Goal: Task Accomplishment & Management: Complete application form

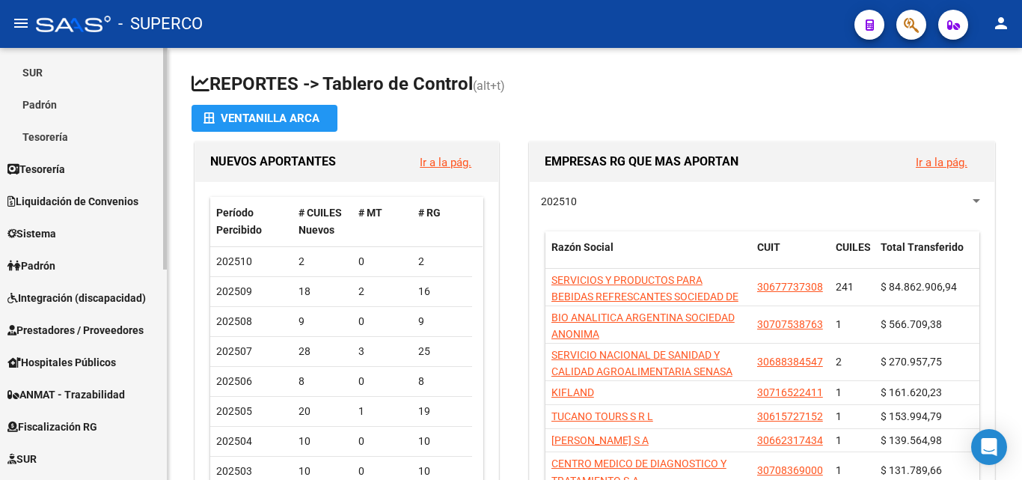
scroll to position [224, 0]
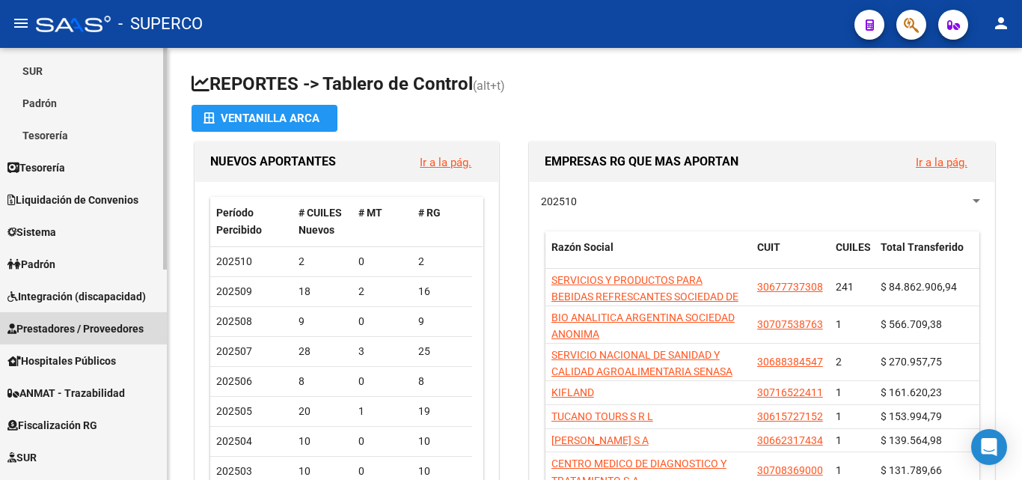
click at [61, 323] on span "Prestadores / Proveedores" at bounding box center [75, 328] width 136 height 16
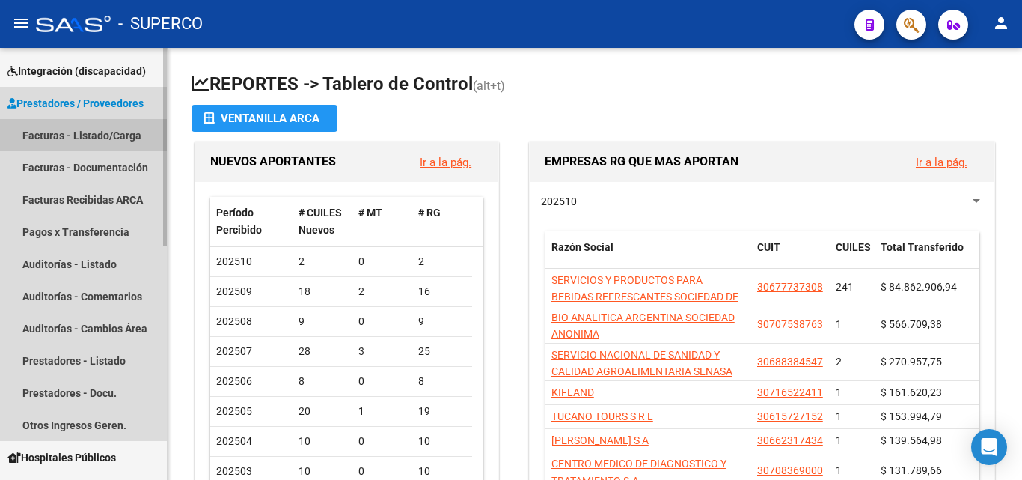
click at [57, 136] on link "Facturas - Listado/Carga" at bounding box center [83, 135] width 167 height 32
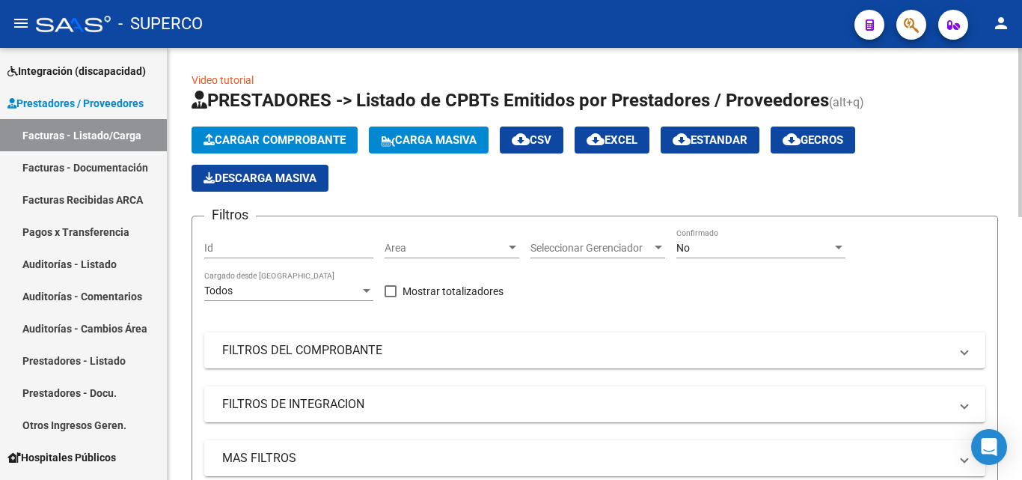
click at [283, 139] on span "Cargar Comprobante" at bounding box center [275, 139] width 142 height 13
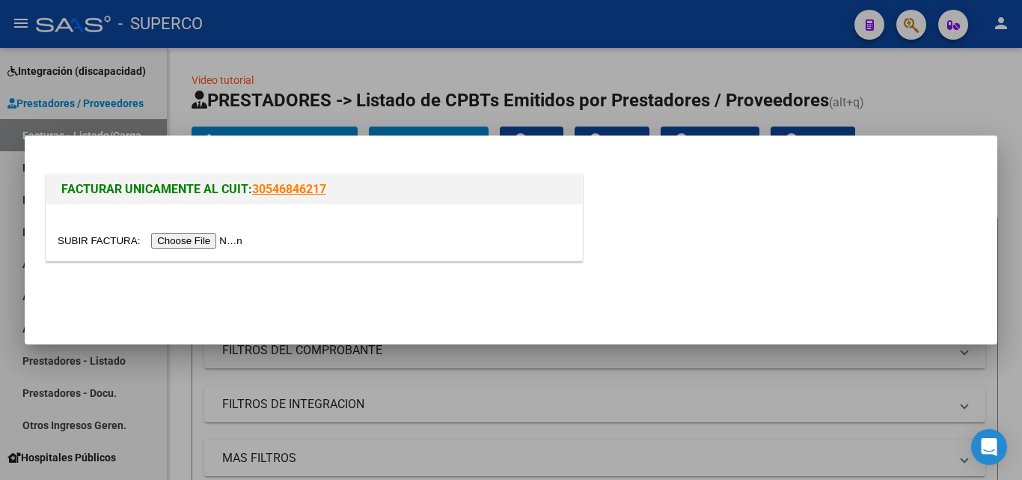
click at [205, 240] on input "file" at bounding box center [152, 241] width 189 height 16
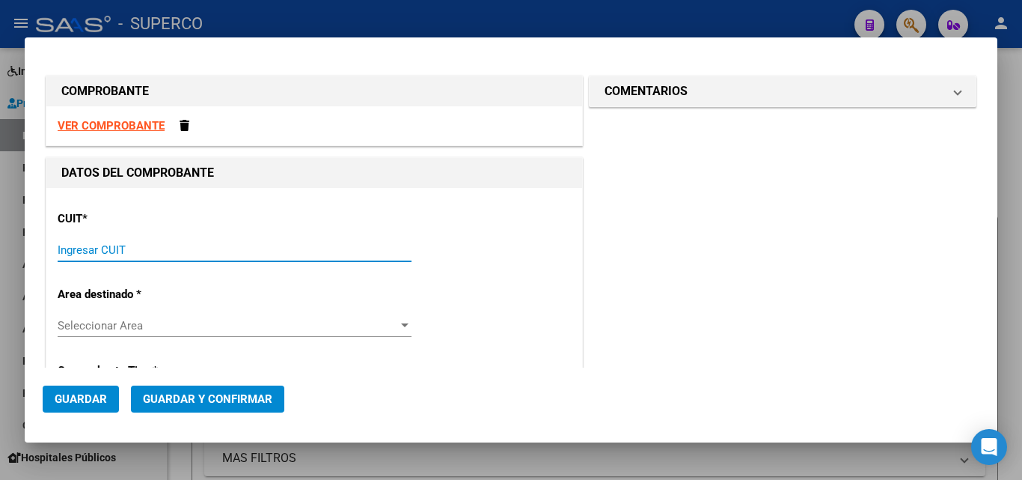
click at [107, 251] on input "Ingresar CUIT" at bounding box center [235, 249] width 354 height 13
click at [150, 249] on input "Ingresar CUIT" at bounding box center [235, 249] width 354 height 13
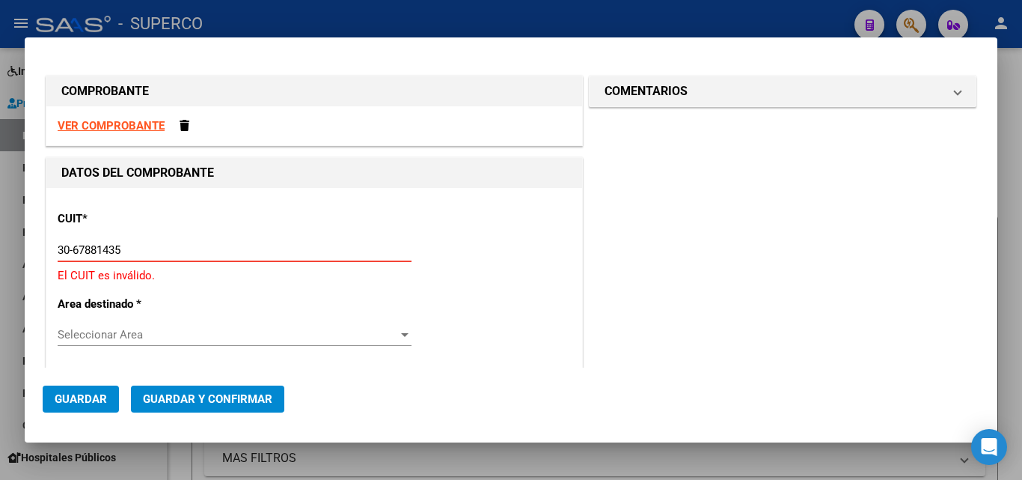
type input "30-67881435-7"
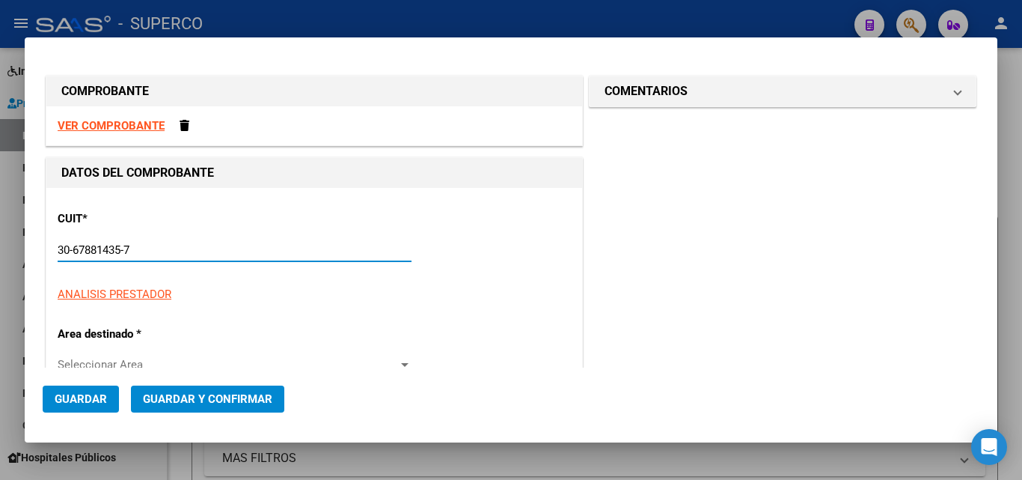
type input "3101"
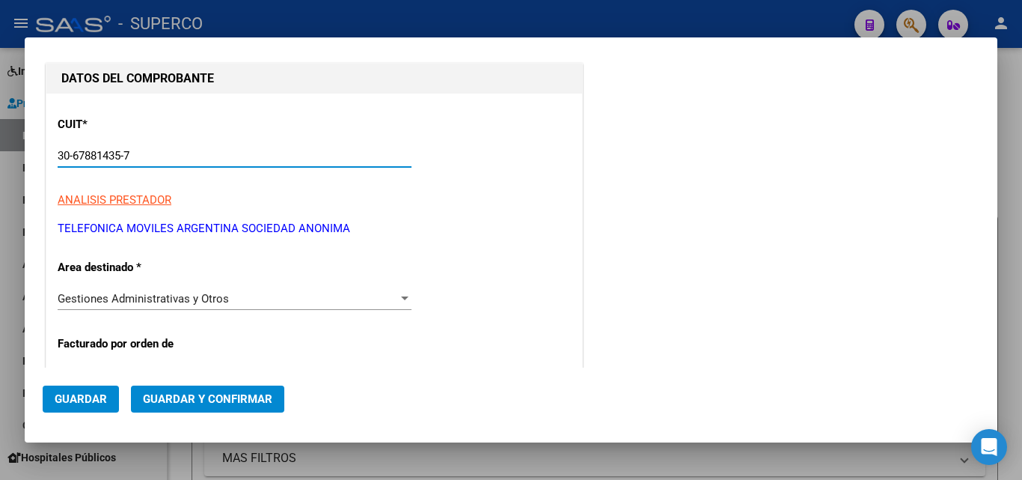
scroll to position [224, 0]
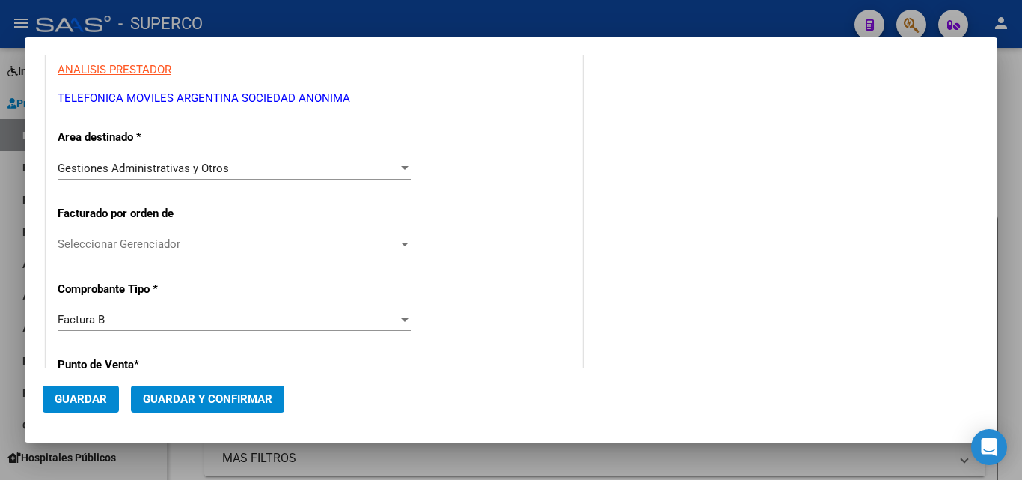
type input "30-67881435-7"
click at [111, 239] on span "Seleccionar Gerenciador" at bounding box center [228, 243] width 340 height 13
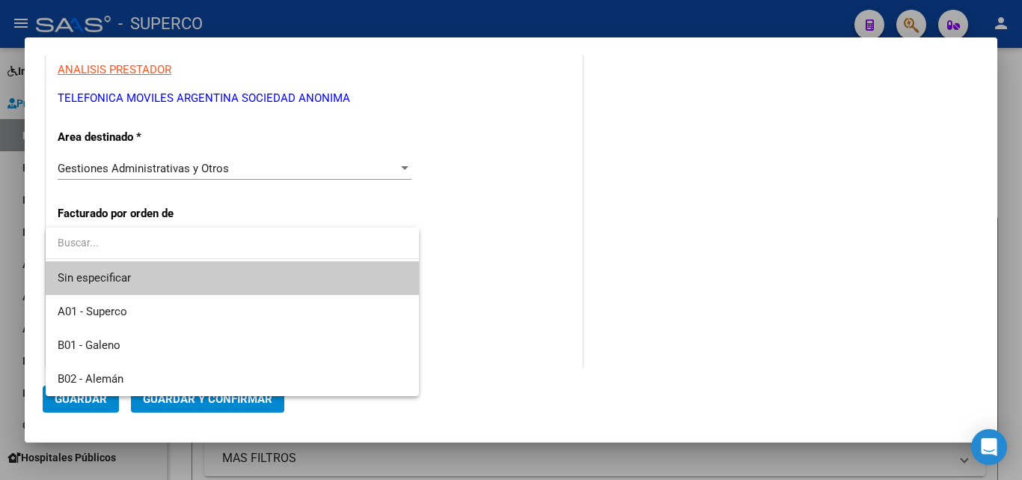
click at [145, 235] on input "dropdown search" at bounding box center [232, 242] width 373 height 31
drag, startPoint x: 576, startPoint y: 391, endPoint x: 564, endPoint y: 384, distance: 14.1
click at [575, 389] on div at bounding box center [511, 240] width 1022 height 480
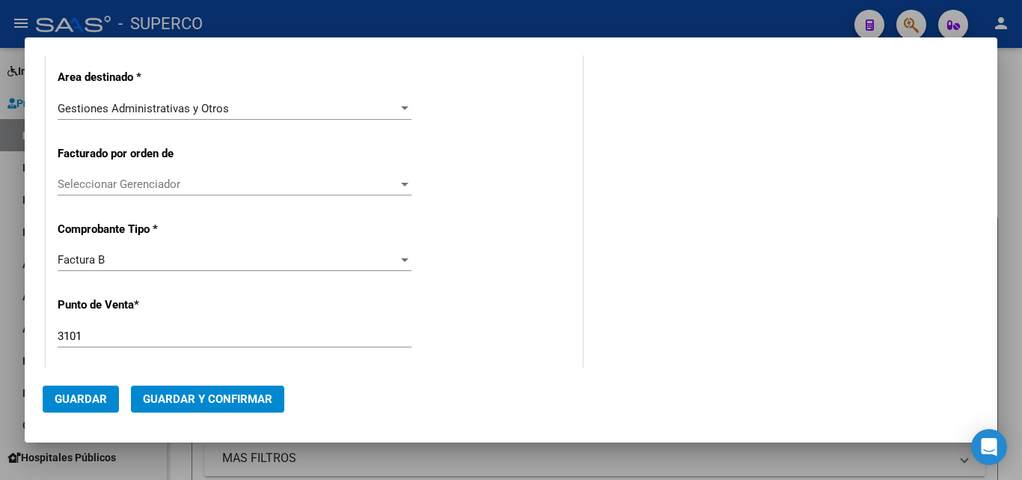
scroll to position [374, 0]
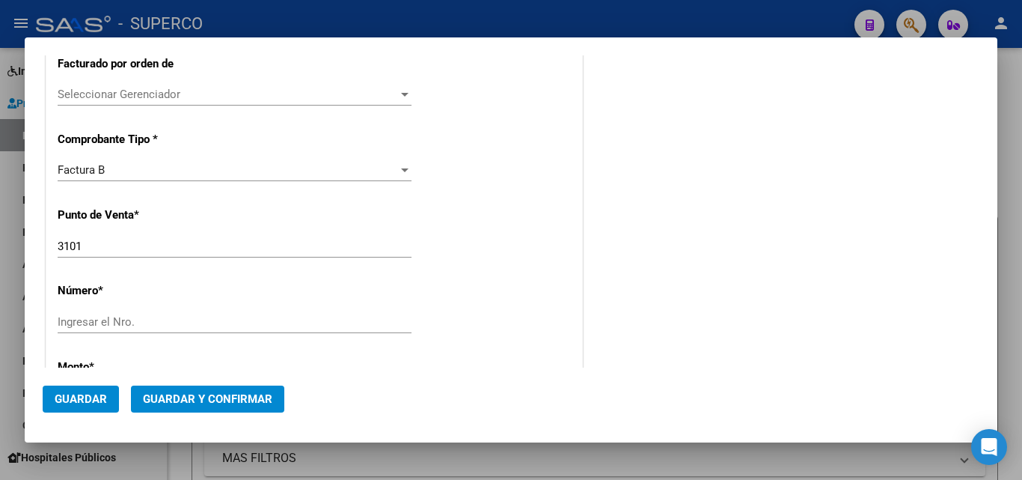
click at [113, 247] on input "3101" at bounding box center [235, 245] width 354 height 13
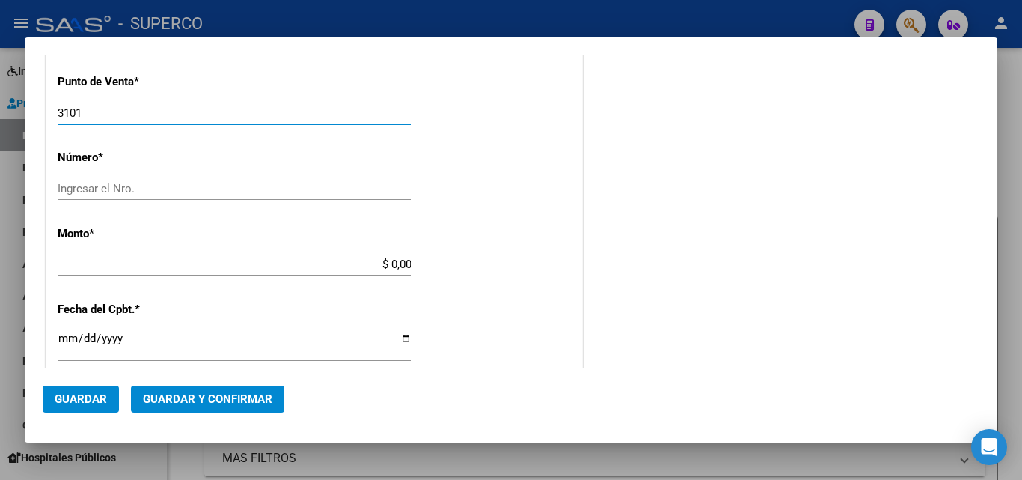
scroll to position [524, 0]
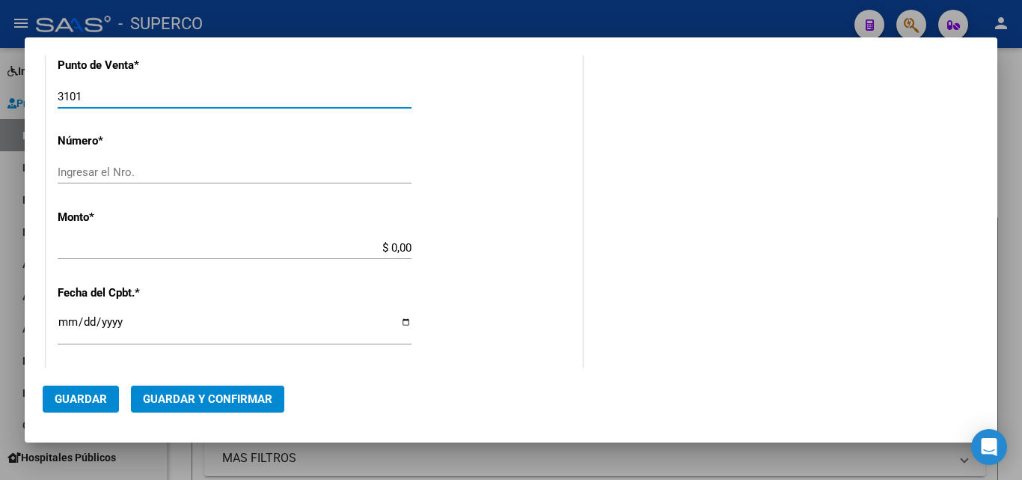
click at [127, 178] on input "Ingresar el Nro." at bounding box center [235, 171] width 354 height 13
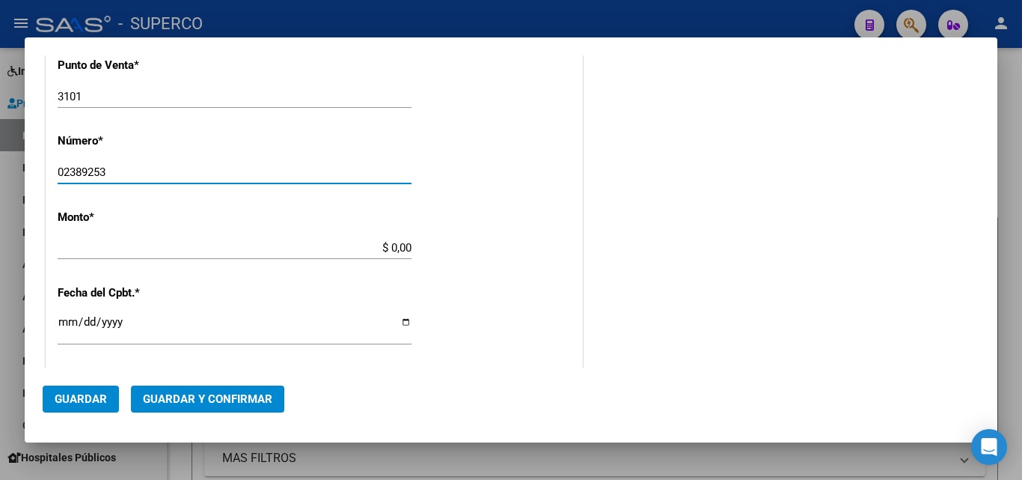
type input "02389253"
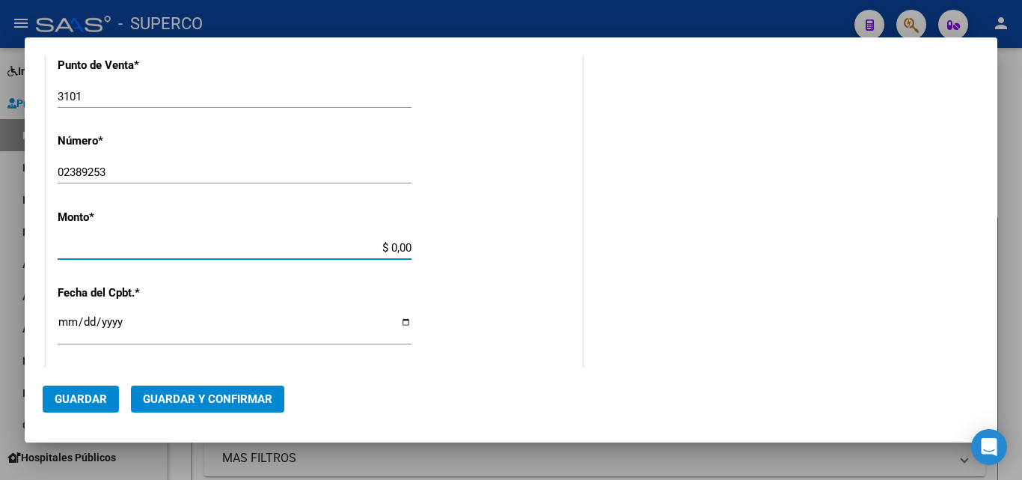
click at [157, 245] on input "$ 0,00" at bounding box center [235, 247] width 354 height 13
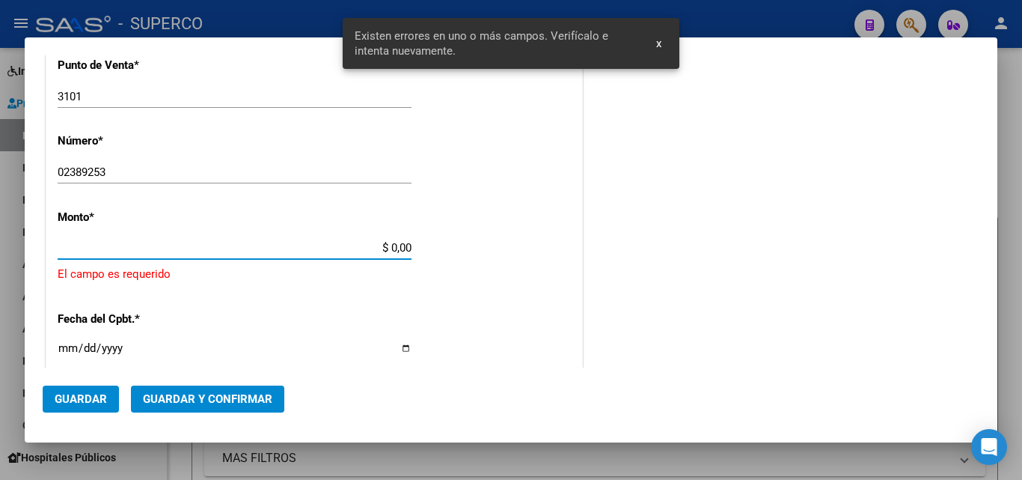
scroll to position [553, 0]
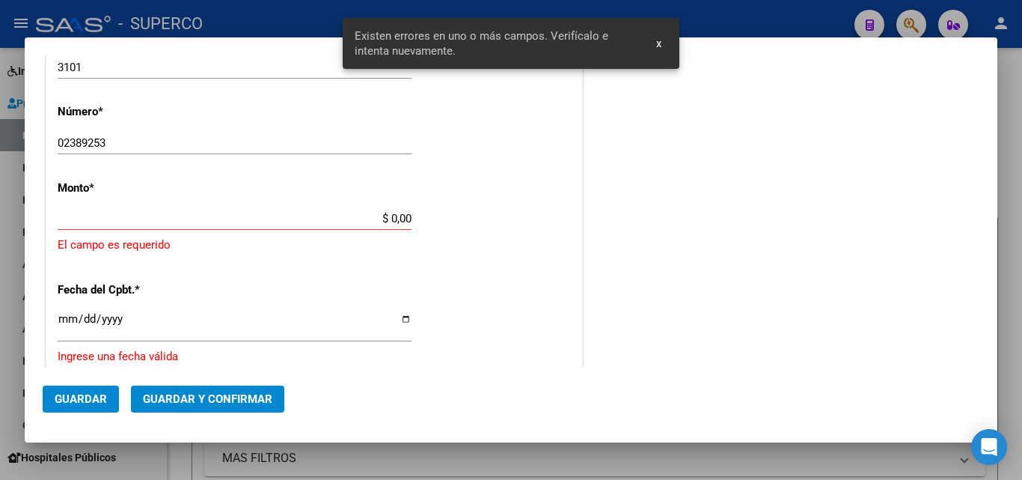
drag, startPoint x: 332, startPoint y: 245, endPoint x: 391, endPoint y: 230, distance: 61.2
click at [391, 237] on app-form-text-field "Monto * $ 0,00 Ingresar el monto [GEOGRAPHIC_DATA] es requerido" at bounding box center [314, 217] width 513 height 73
drag, startPoint x: 379, startPoint y: 218, endPoint x: 425, endPoint y: 218, distance: 45.6
click at [425, 218] on div "CUIT * 30-67881435-7 Ingresar CUIT ANALISIS PRESTADOR TELEFONICA MOVILES ARGENT…" at bounding box center [314, 221] width 536 height 1172
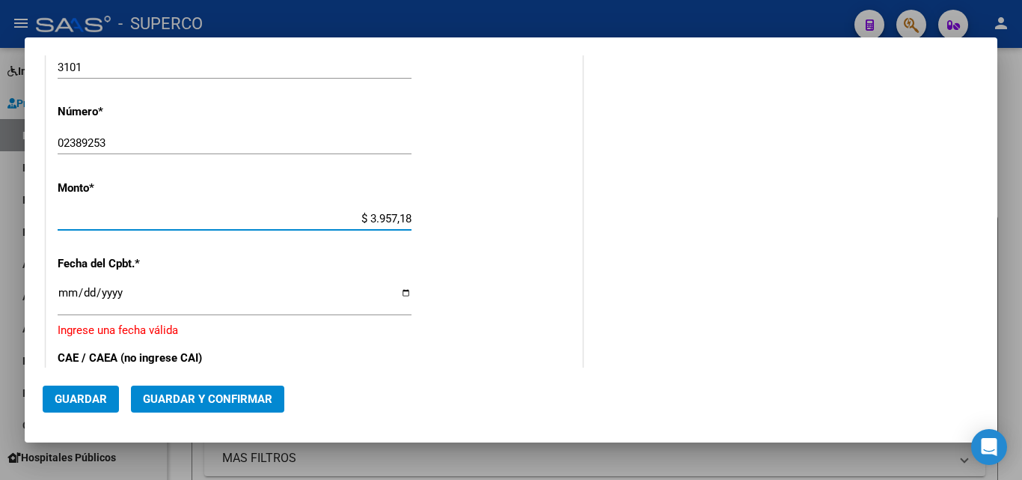
type input "$ 39.571,84"
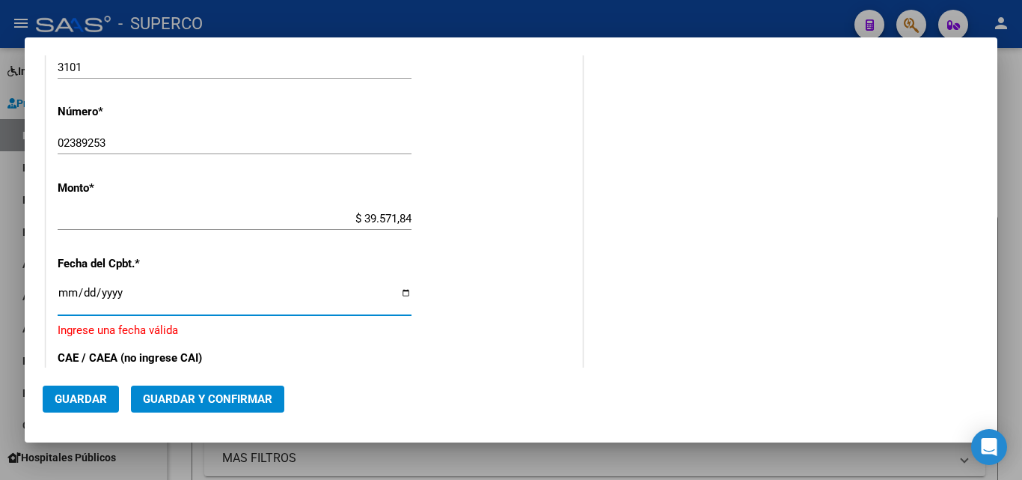
click at [205, 287] on input "Ingresar la fecha" at bounding box center [235, 299] width 354 height 24
click at [70, 291] on input "Ingresar la fecha" at bounding box center [235, 299] width 354 height 24
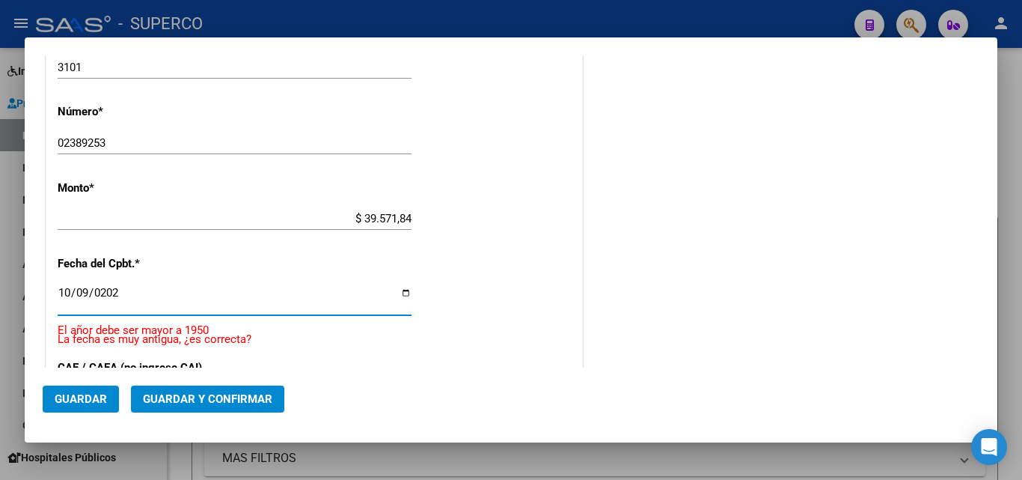
type input "[DATE]"
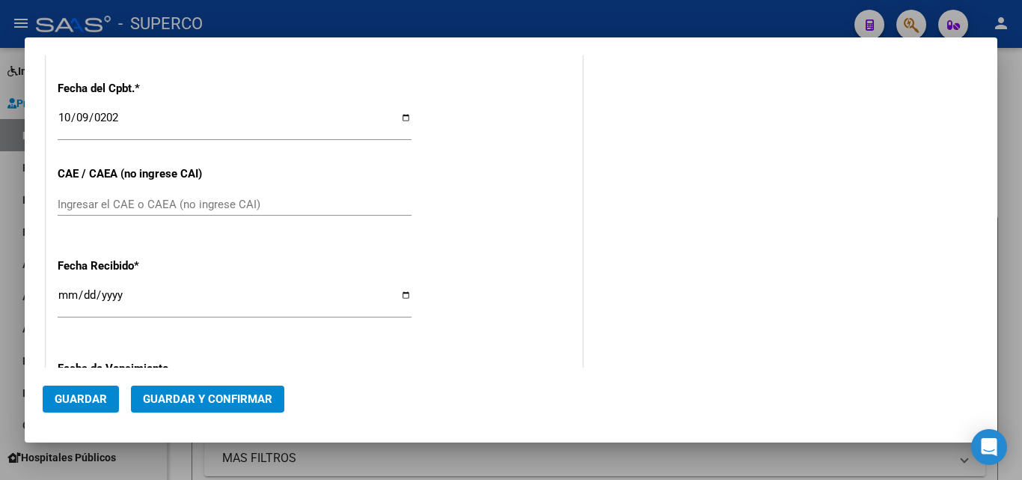
scroll to position [777, 0]
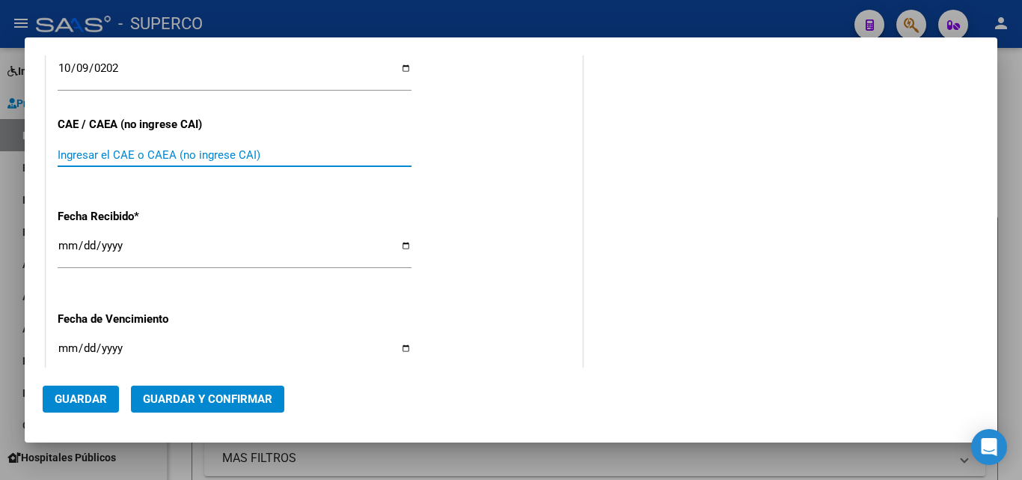
click at [164, 158] on input "Ingresar el CAE o CAEA (no ingrese CAI)" at bounding box center [235, 154] width 354 height 13
type input "75417294387014"
click at [173, 245] on input "[DATE]" at bounding box center [235, 251] width 354 height 24
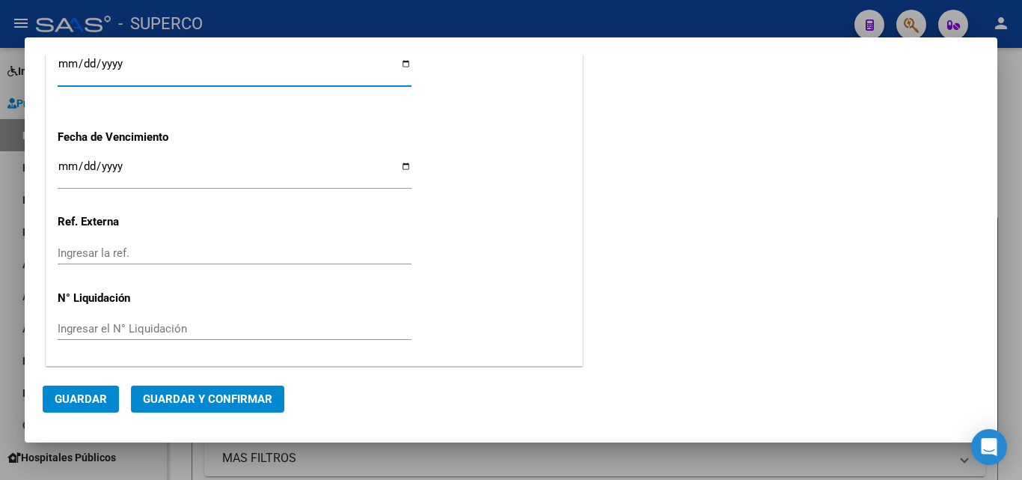
scroll to position [961, 0]
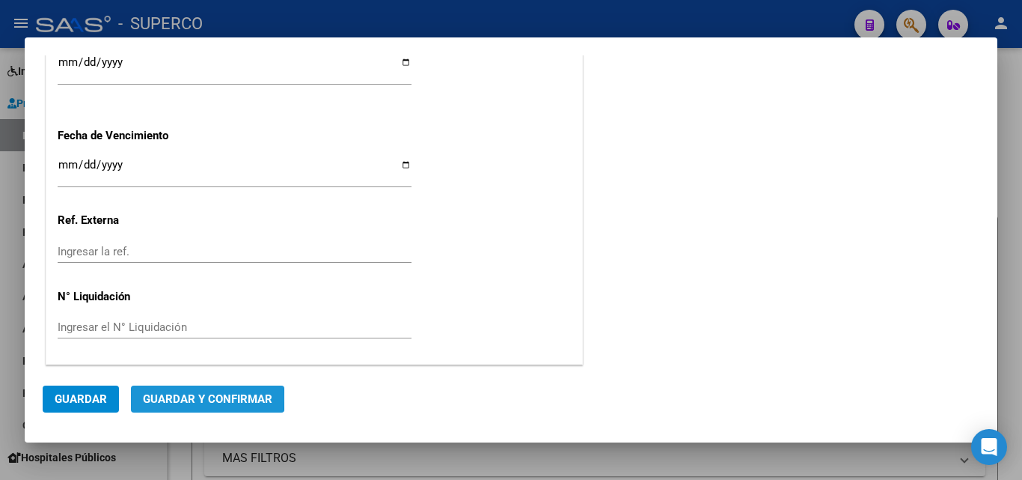
click at [165, 397] on span "Guardar y Confirmar" at bounding box center [207, 398] width 129 height 13
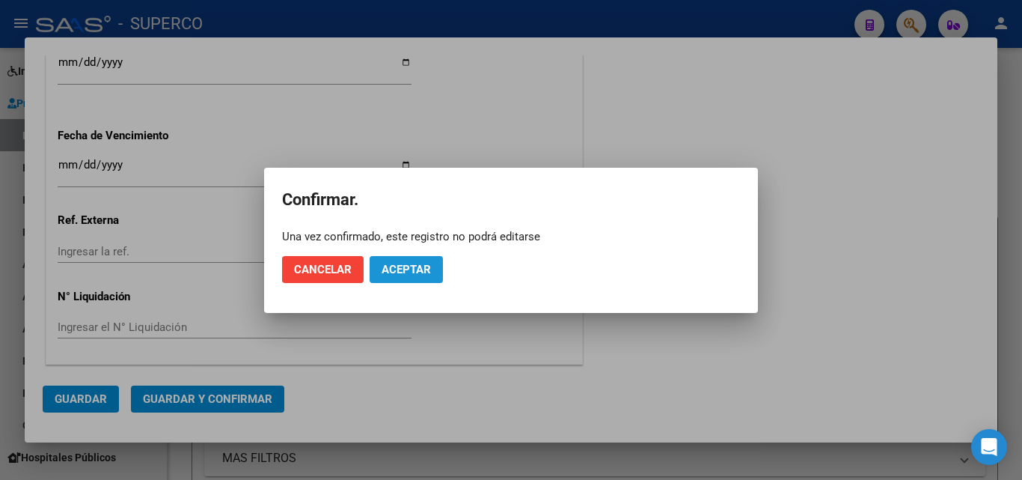
click at [412, 266] on span "Aceptar" at bounding box center [406, 269] width 49 height 13
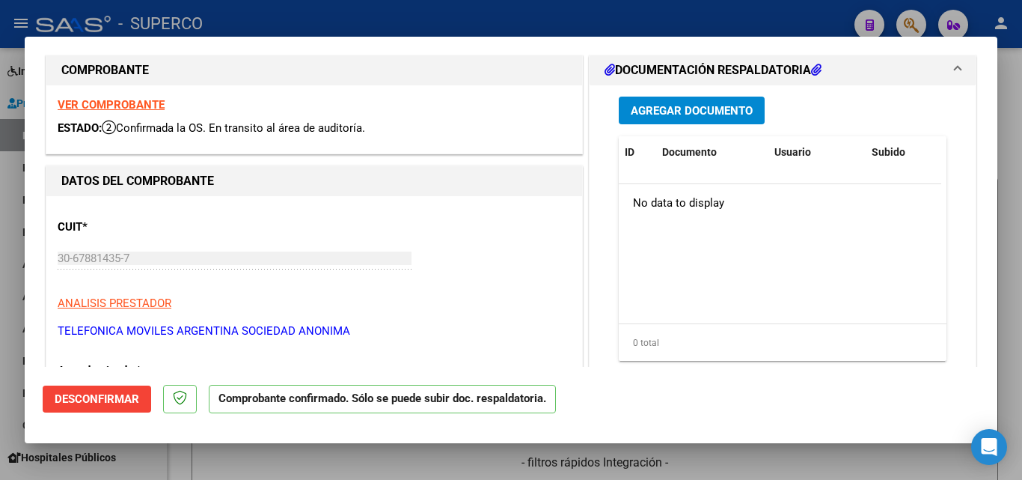
scroll to position [0, 0]
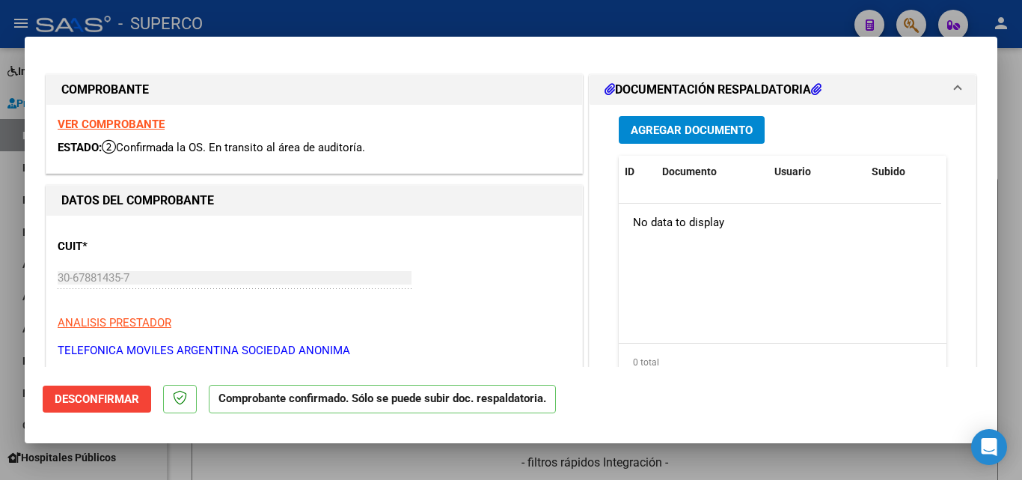
click at [139, 123] on strong "VER COMPROBANTE" at bounding box center [111, 123] width 107 height 13
type input "$ 0,00"
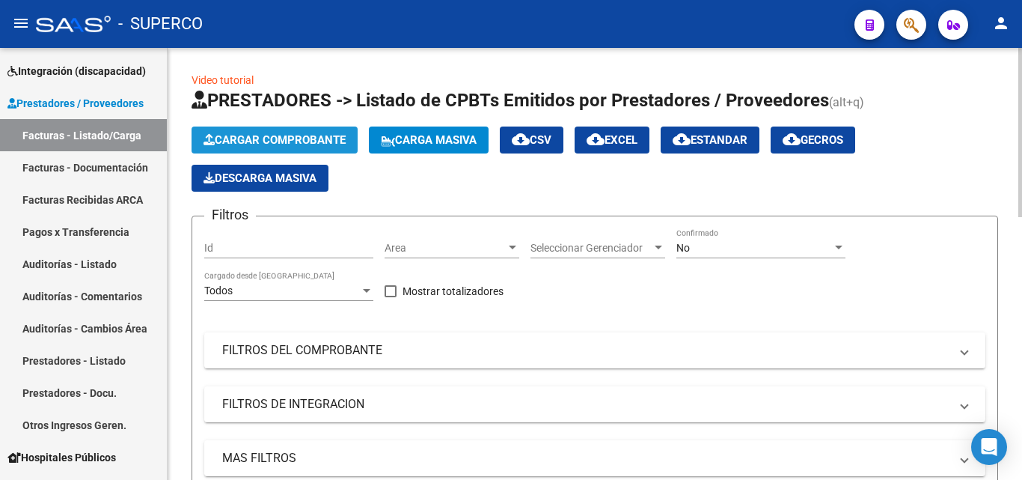
click at [295, 133] on span "Cargar Comprobante" at bounding box center [275, 139] width 142 height 13
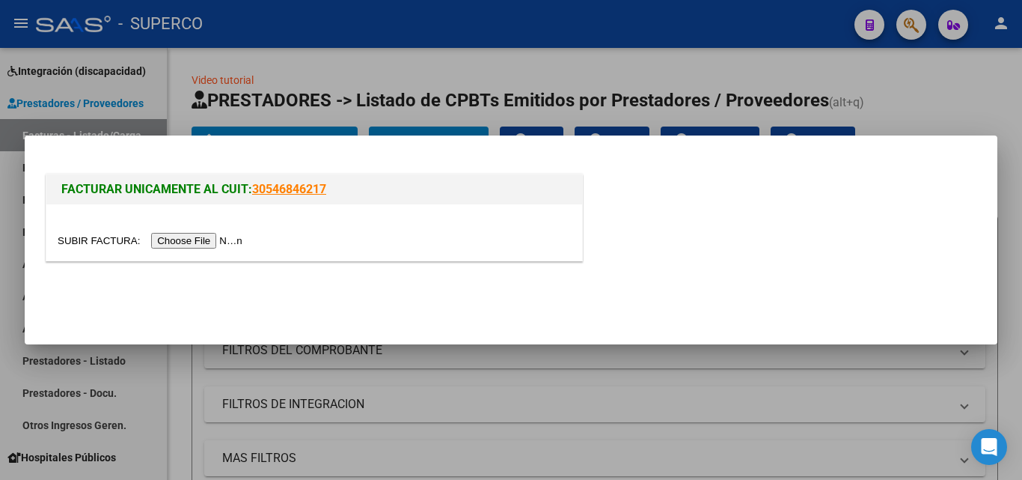
click at [199, 241] on input "file" at bounding box center [152, 241] width 189 height 16
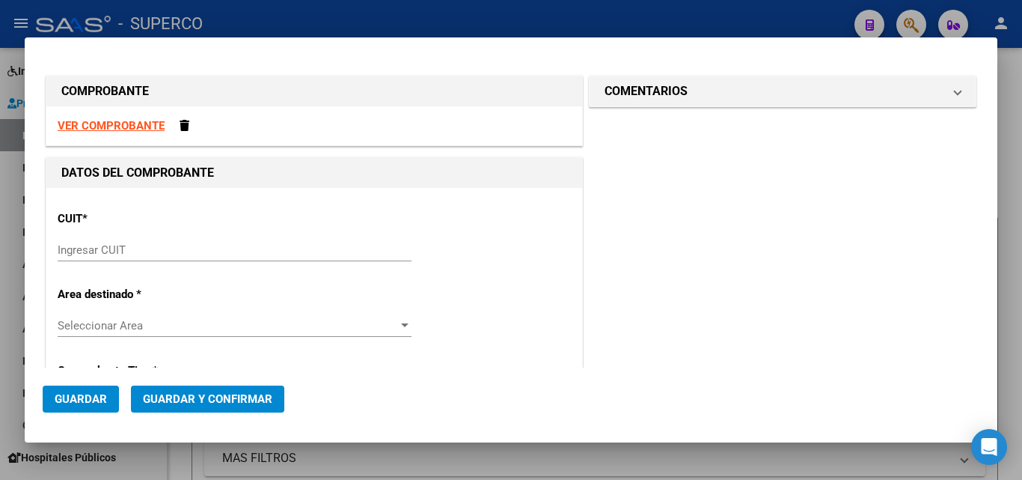
click at [126, 126] on strong "VER COMPROBANTE" at bounding box center [111, 125] width 107 height 13
click at [94, 250] on input "Ingresar CUIT" at bounding box center [235, 249] width 354 height 13
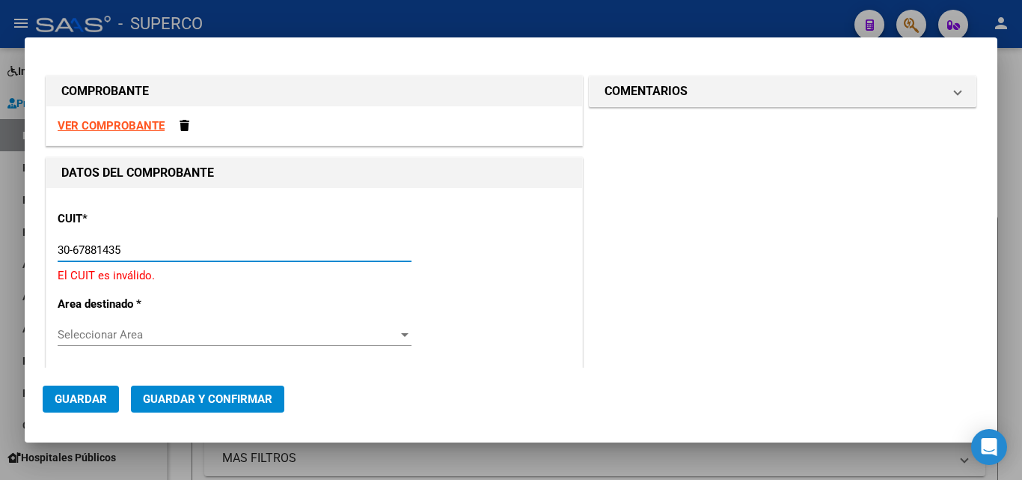
type input "30-67881435-7"
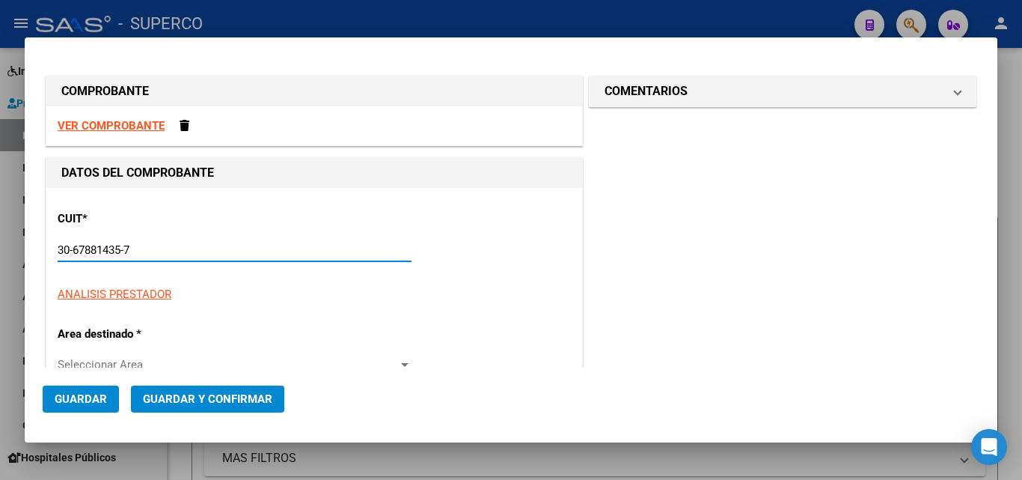
type input "3101"
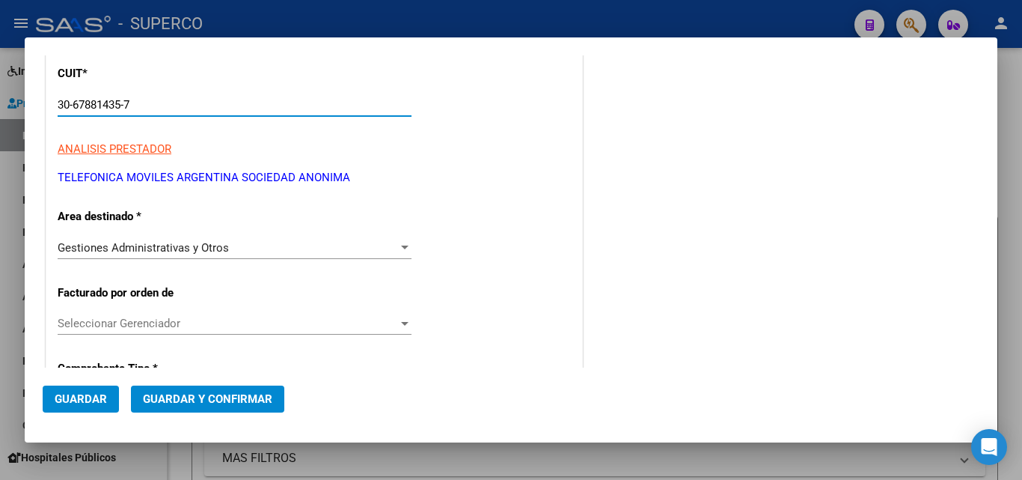
scroll to position [224, 0]
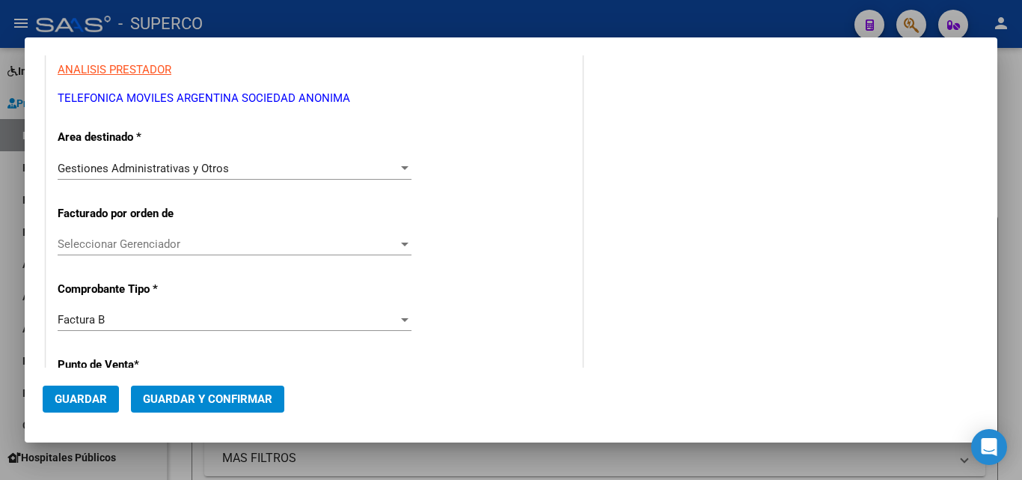
type input "30-67881435-7"
click at [100, 254] on div "Seleccionar Gerenciador Seleccionar Gerenciador" at bounding box center [235, 244] width 354 height 22
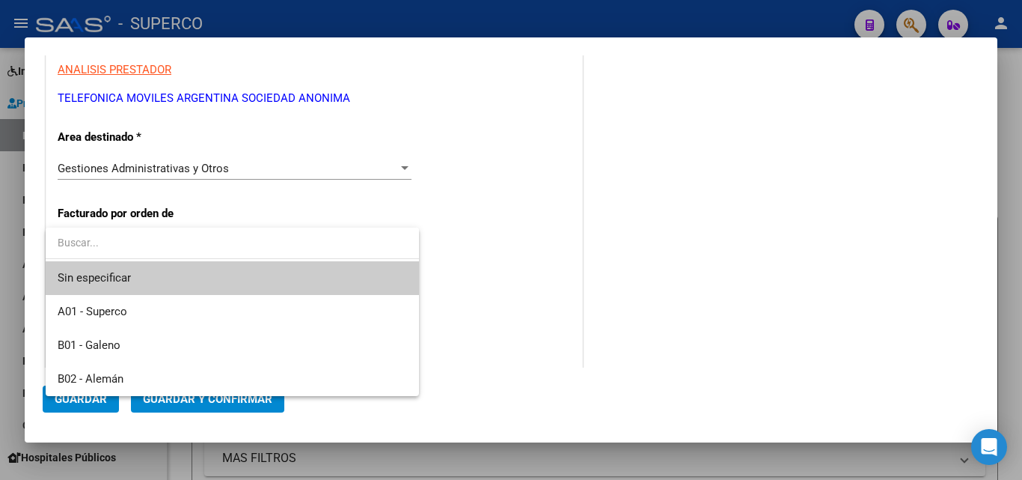
click at [530, 303] on div at bounding box center [511, 240] width 1022 height 480
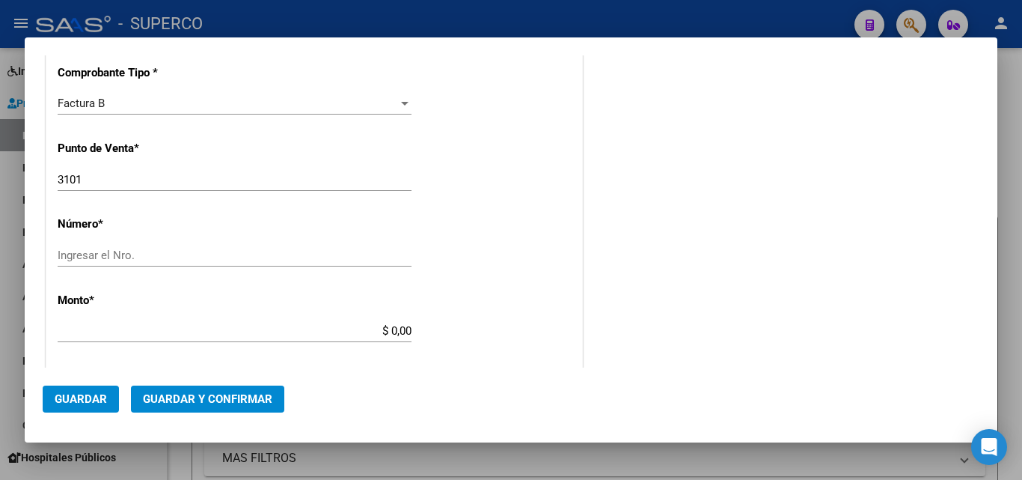
scroll to position [449, 0]
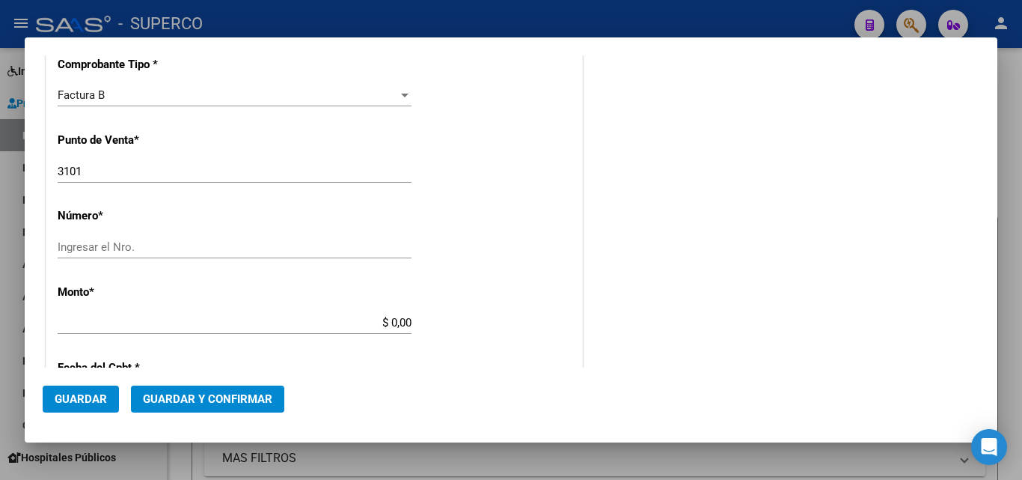
click at [115, 171] on input "3101" at bounding box center [235, 171] width 354 height 13
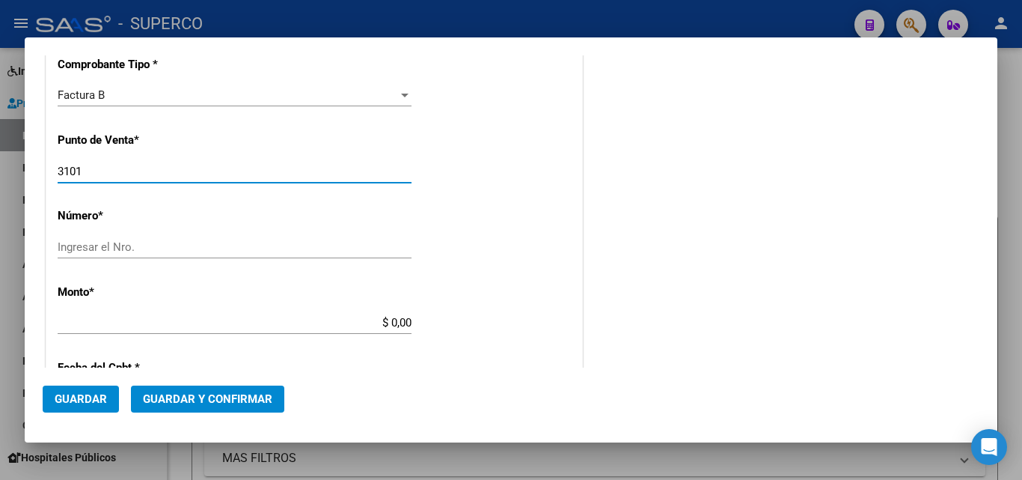
drag, startPoint x: 106, startPoint y: 171, endPoint x: 41, endPoint y: 172, distance: 65.1
click at [41, 172] on mat-dialog-content "COMPROBANTE VER COMPROBANTE DATOS DEL COMPROBANTE CUIT * 30-67881435-7 Ingresar…" at bounding box center [511, 211] width 973 height 312
type input "2505"
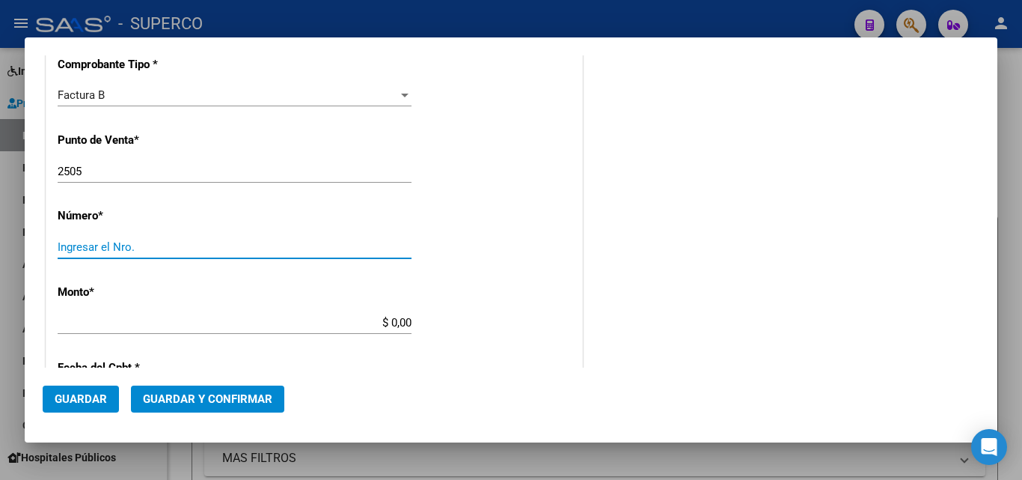
click at [85, 245] on input "Ingresar el Nro." at bounding box center [235, 246] width 354 height 13
type input "14373757"
click at [135, 314] on div "$ 0,00 Ingresar el monto" at bounding box center [235, 322] width 354 height 22
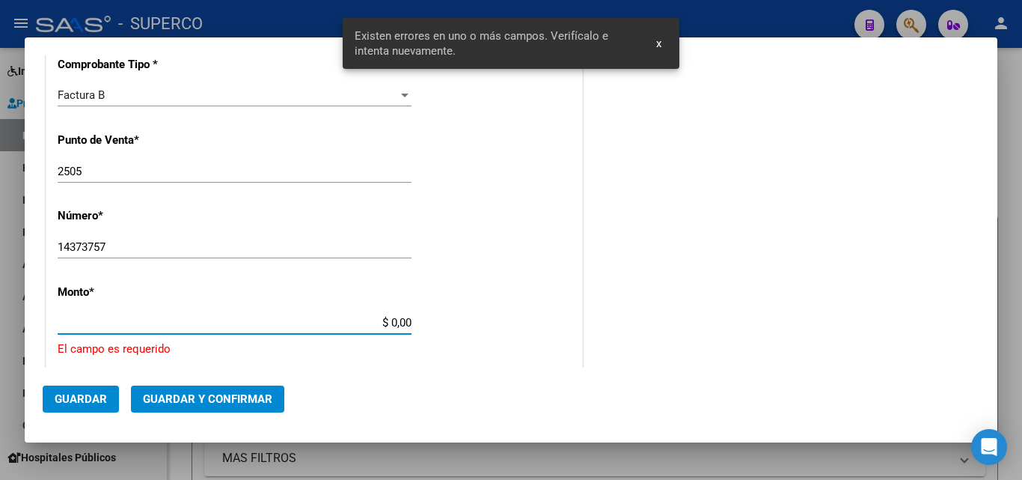
scroll to position [553, 0]
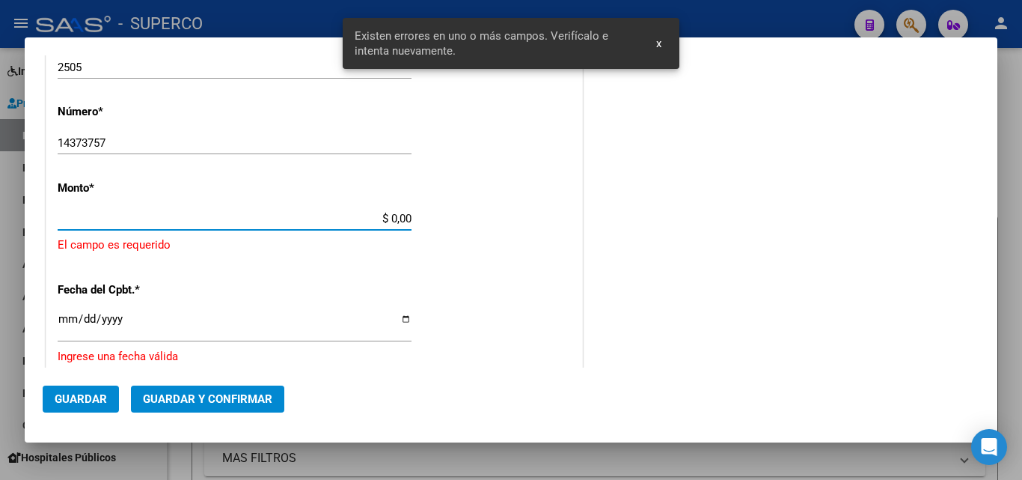
click at [384, 218] on input "$ 0,00" at bounding box center [235, 218] width 354 height 13
drag, startPoint x: 383, startPoint y: 212, endPoint x: 420, endPoint y: 211, distance: 37.4
click at [420, 211] on div "CUIT * 30-67881435-7 Ingresar CUIT ANALISIS PRESTADOR TELEFONICA MOVILES ARGENT…" at bounding box center [314, 221] width 536 height 1172
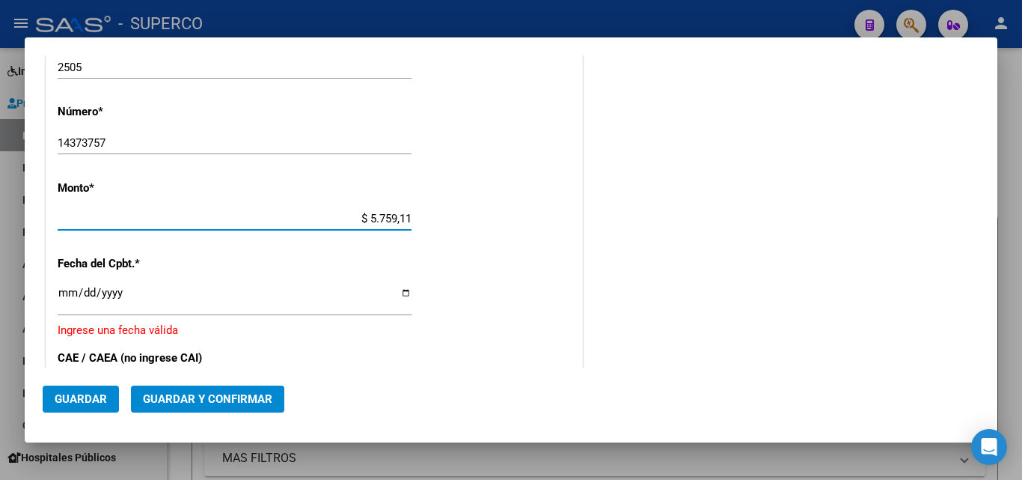
type input "$ 57.591,13"
click at [147, 299] on input "Ingresar la fecha" at bounding box center [235, 299] width 354 height 24
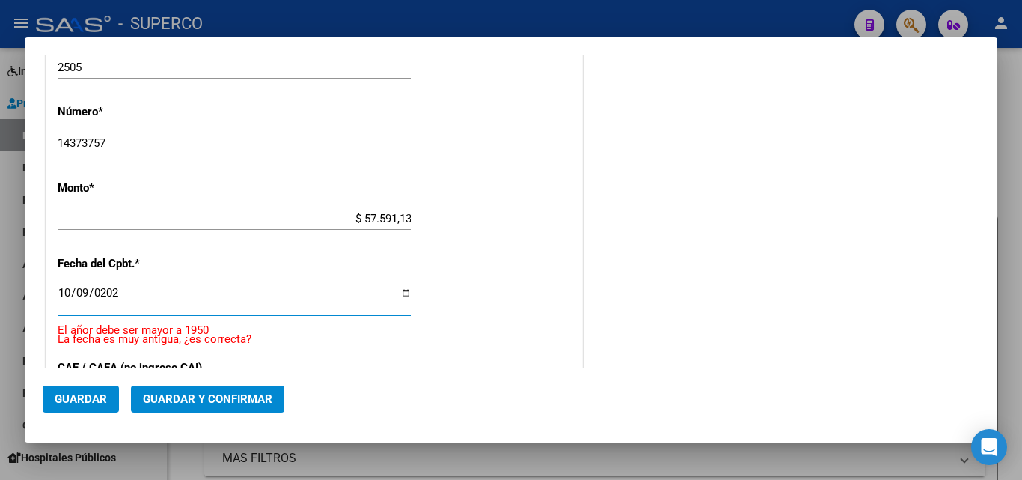
type input "[DATE]"
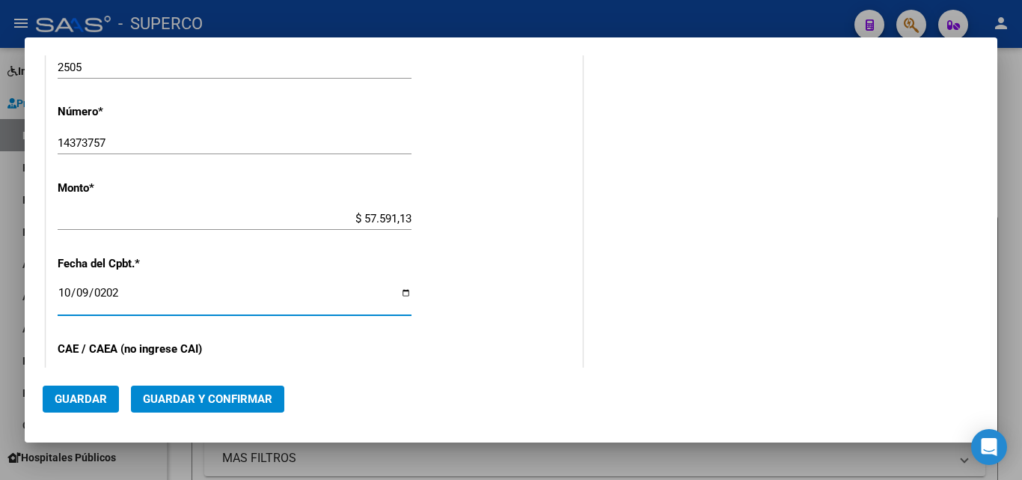
scroll to position [628, 0]
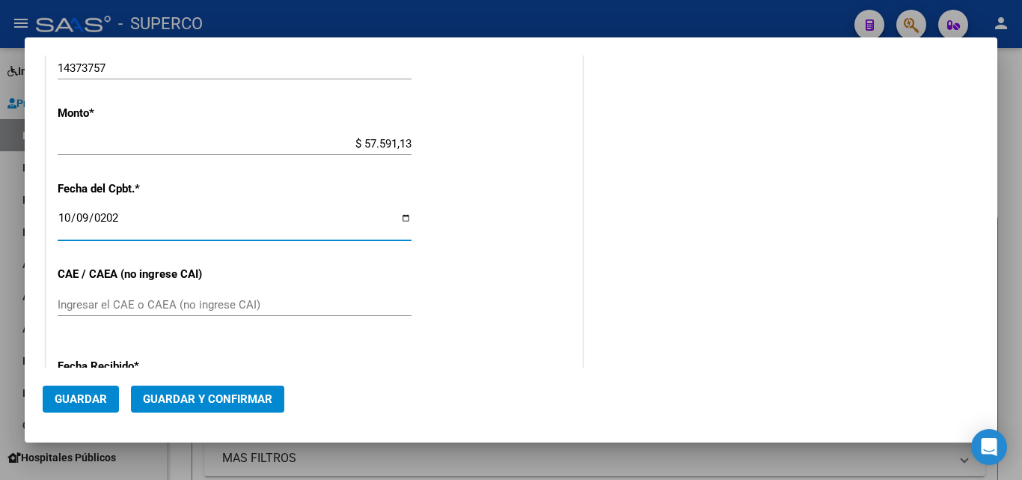
click at [134, 306] on input "Ingresar el CAE o CAEA (no ingrese CAI)" at bounding box center [235, 304] width 354 height 13
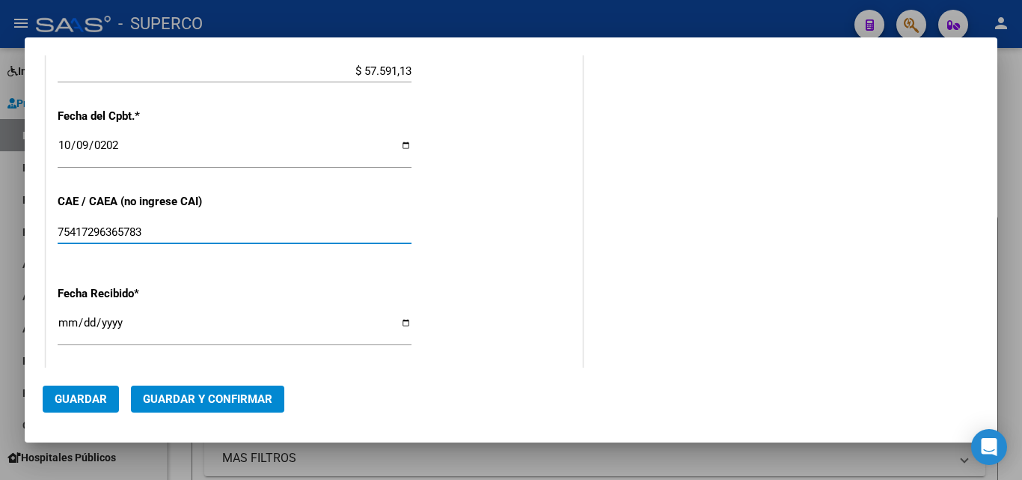
scroll to position [852, 0]
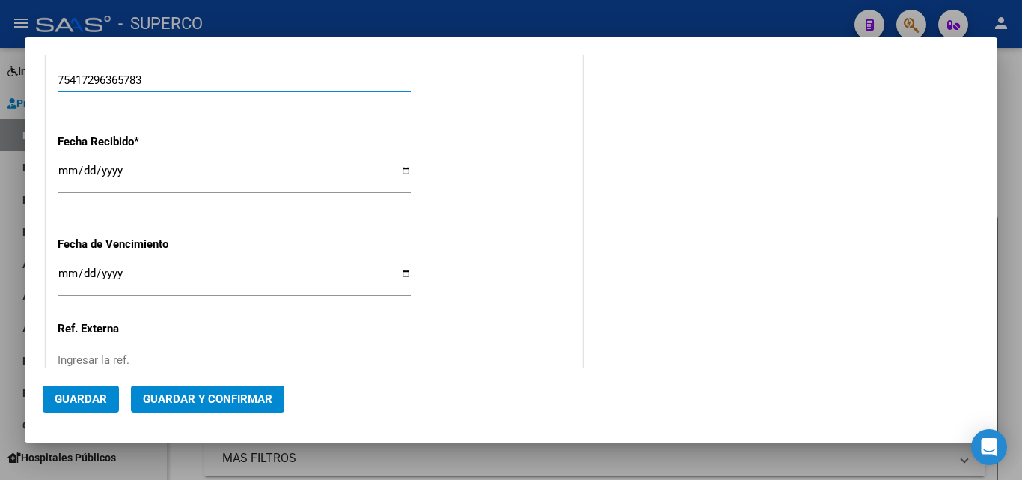
type input "75417296365783"
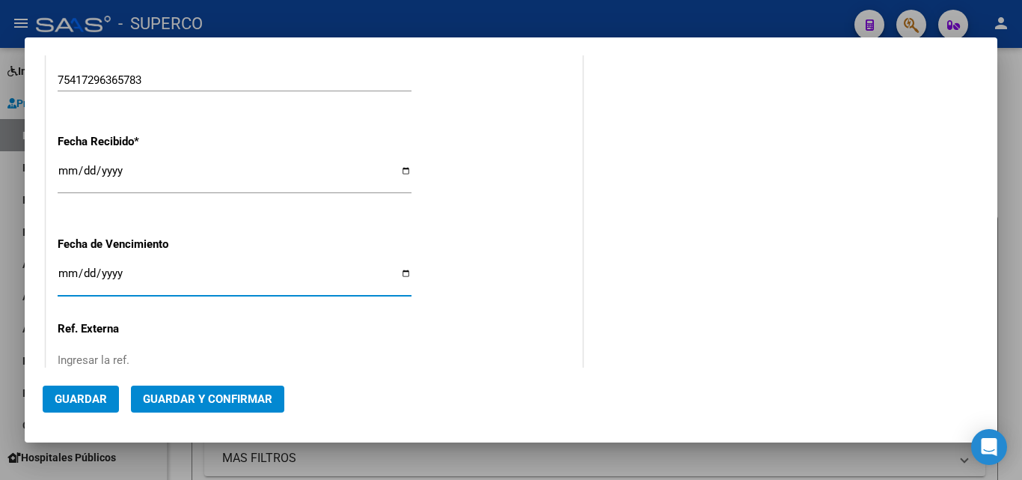
click at [65, 273] on input "Ingresar la fecha" at bounding box center [235, 279] width 354 height 24
type input "[DATE]"
click at [203, 330] on p "Ref. Externa" at bounding box center [135, 328] width 154 height 17
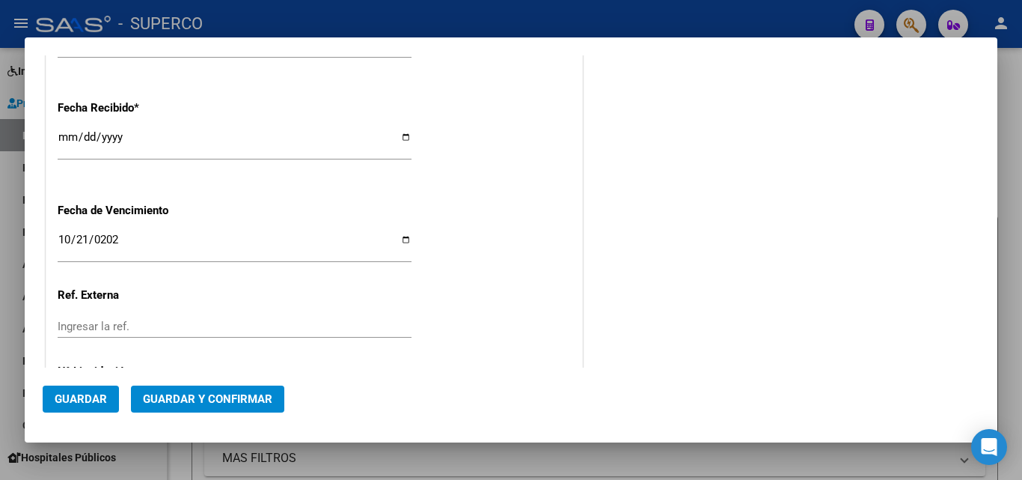
scroll to position [961, 0]
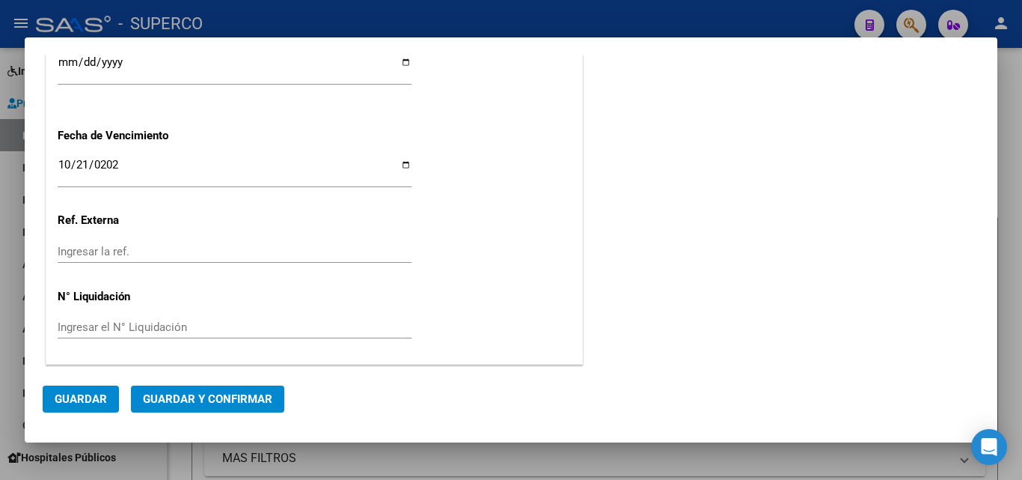
click at [209, 393] on span "Guardar y Confirmar" at bounding box center [207, 398] width 129 height 13
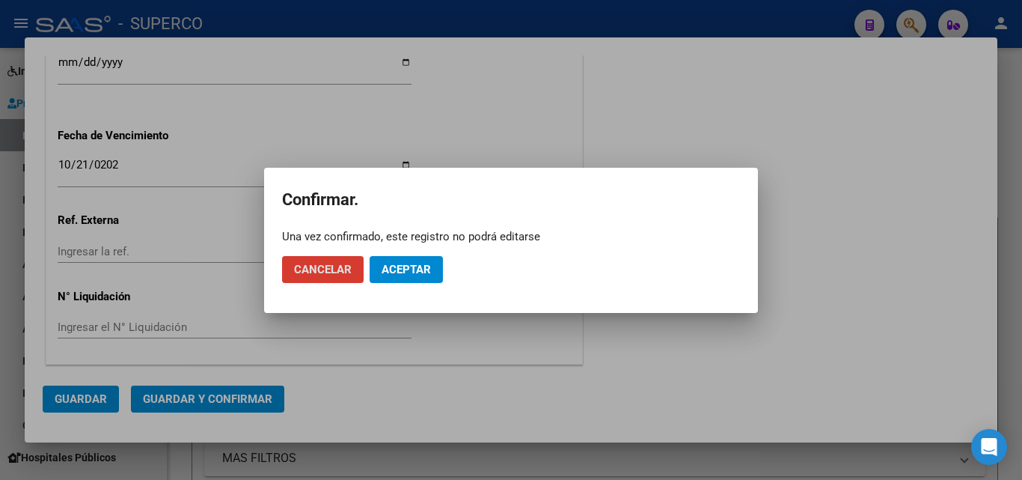
click at [407, 274] on span "Aceptar" at bounding box center [406, 269] width 49 height 13
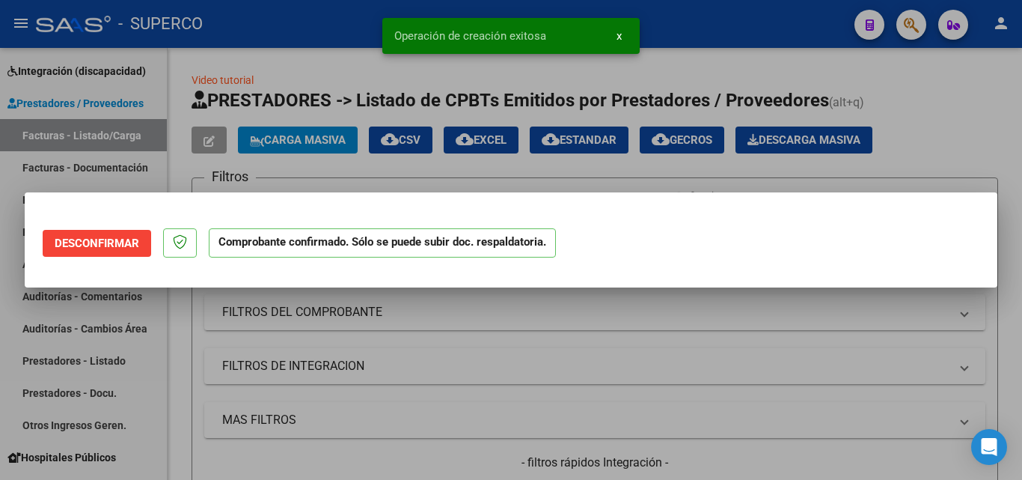
scroll to position [0, 0]
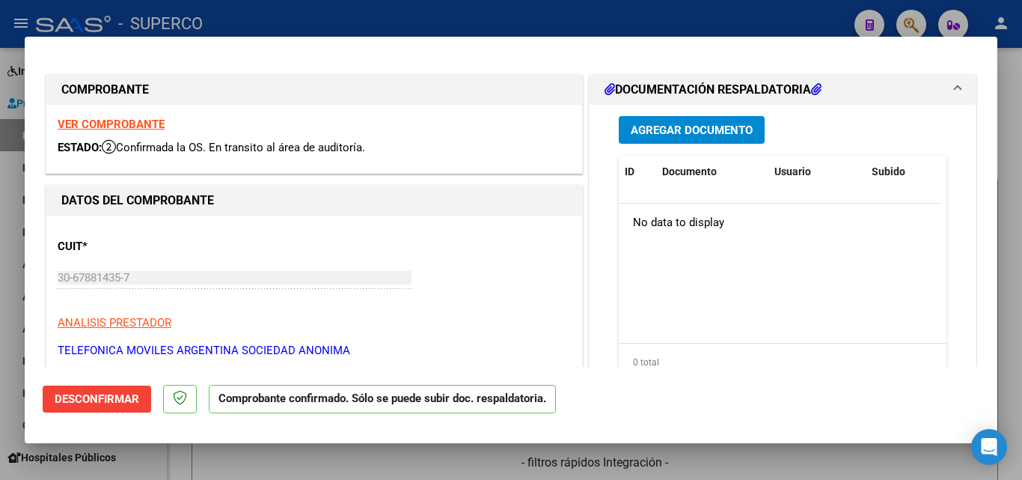
type input "$ 0,00"
